Goal: Task Accomplishment & Management: Manage account settings

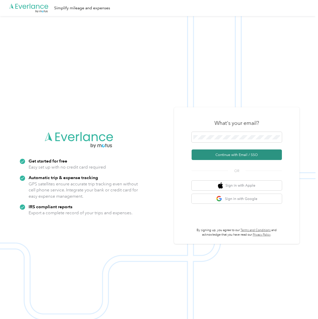
click at [226, 156] on button "Continue with Email / SSO" at bounding box center [237, 154] width 90 height 11
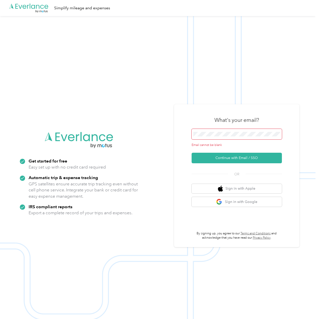
click at [217, 132] on span at bounding box center [237, 134] width 90 height 11
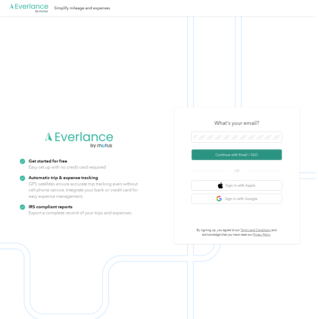
click at [236, 153] on button "Continue with Email / SSO" at bounding box center [237, 154] width 90 height 11
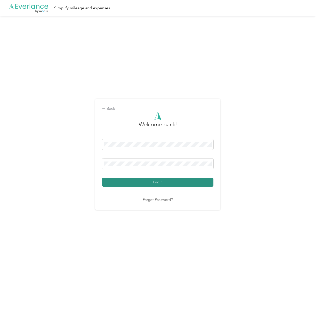
click at [172, 184] on button "Login" at bounding box center [157, 182] width 111 height 9
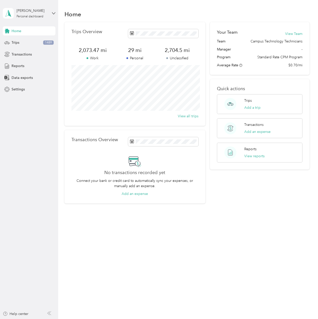
click at [24, 34] on div "Home" at bounding box center [29, 30] width 53 height 9
click at [25, 42] on div "Trips 1489" at bounding box center [29, 42] width 53 height 9
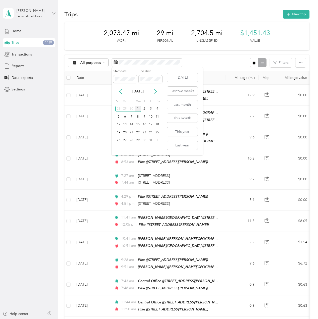
click at [137, 108] on div "1" at bounding box center [138, 109] width 7 height 6
click at [150, 141] on div "31" at bounding box center [151, 140] width 7 height 6
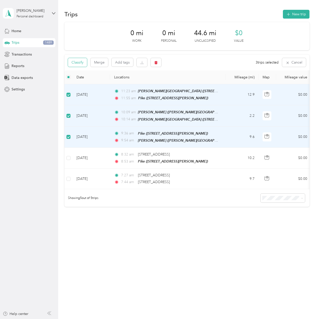
click at [82, 64] on button "Classify" at bounding box center [77, 62] width 19 height 9
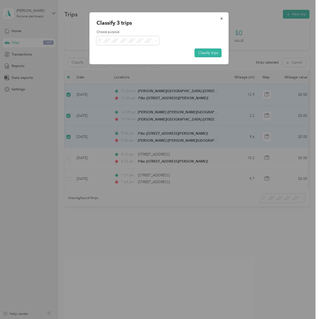
click at [126, 49] on span "NISD" at bounding box center [132, 49] width 47 height 5
click at [205, 53] on button "Classify trips" at bounding box center [208, 52] width 27 height 9
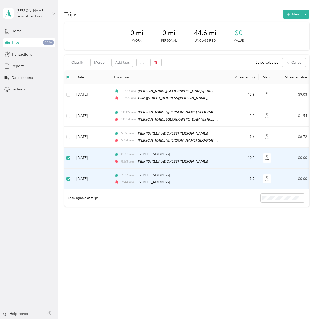
click at [201, 262] on div "Trips New trip 0 mi Work 0 mi Personal 44.6 mi Unclassified $0 Value Classify M…" at bounding box center [187, 159] width 258 height 319
click at [81, 64] on button "Classify" at bounding box center [77, 62] width 19 height 9
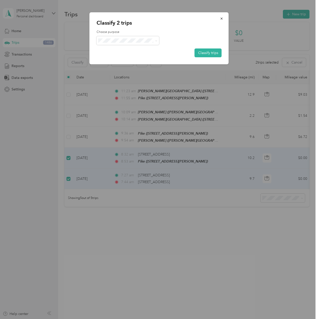
click at [149, 58] on span "Personal" at bounding box center [132, 56] width 47 height 5
click at [198, 52] on button "Classify trips" at bounding box center [208, 52] width 27 height 9
click at [223, 19] on icon "button" at bounding box center [222, 19] width 4 height 4
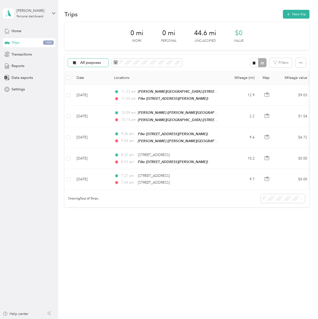
click at [105, 65] on div "All purposes" at bounding box center [88, 62] width 41 height 9
click at [102, 82] on li "Unclassified" at bounding box center [88, 80] width 40 height 9
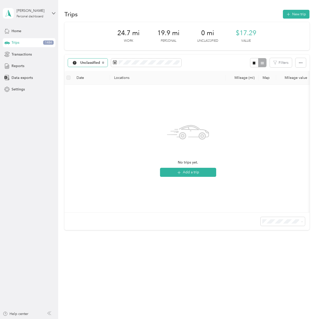
click at [105, 63] on div "Unclassified" at bounding box center [88, 62] width 40 height 9
click at [97, 96] on span "Personal" at bounding box center [94, 97] width 26 height 5
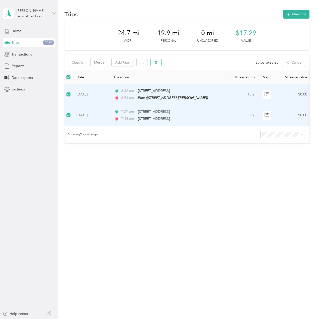
click at [157, 65] on button "button" at bounding box center [156, 62] width 11 height 9
click at [189, 84] on button "Yes" at bounding box center [194, 83] width 10 height 8
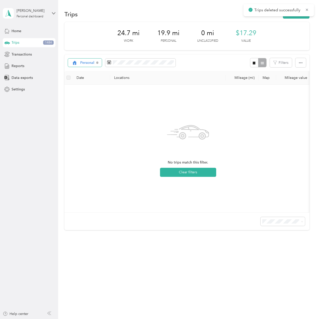
click at [87, 64] on span "Personal" at bounding box center [87, 63] width 14 height 4
click at [93, 87] on span "NISD" at bounding box center [91, 89] width 21 height 5
